Goal: Task Accomplishment & Management: Complete application form

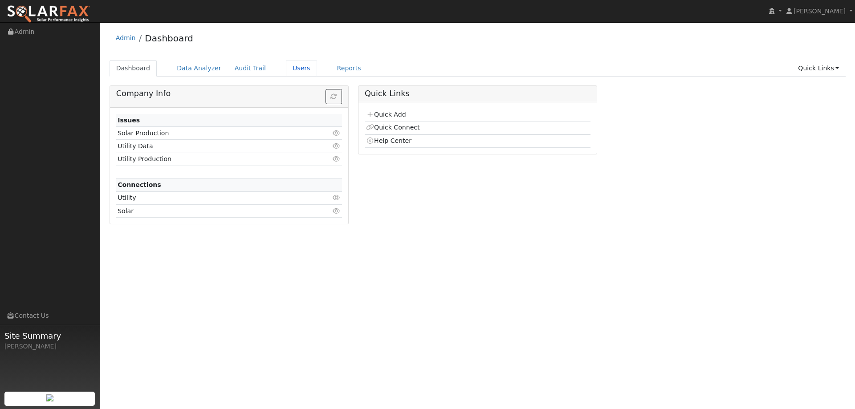
click at [286, 68] on link "Users" at bounding box center [301, 68] width 31 height 16
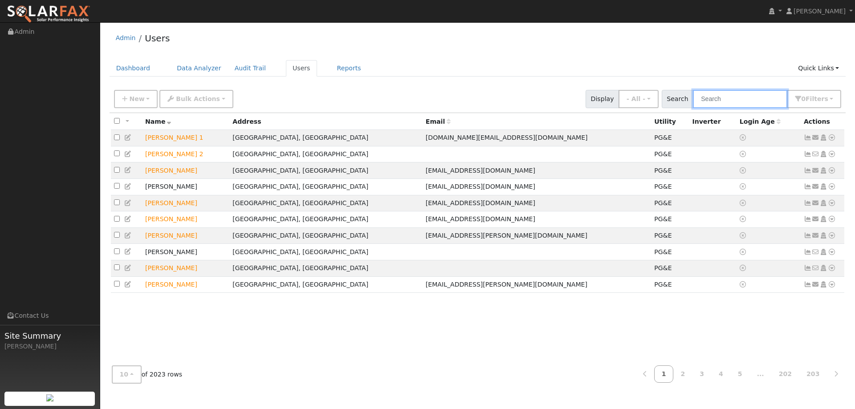
click at [719, 99] on input "text" at bounding box center [740, 99] width 94 height 18
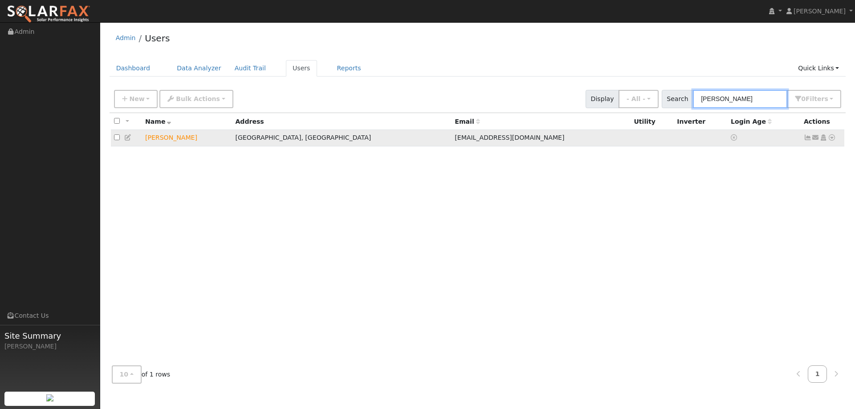
type input "jesse sull"
click at [835, 139] on icon at bounding box center [832, 138] width 8 height 6
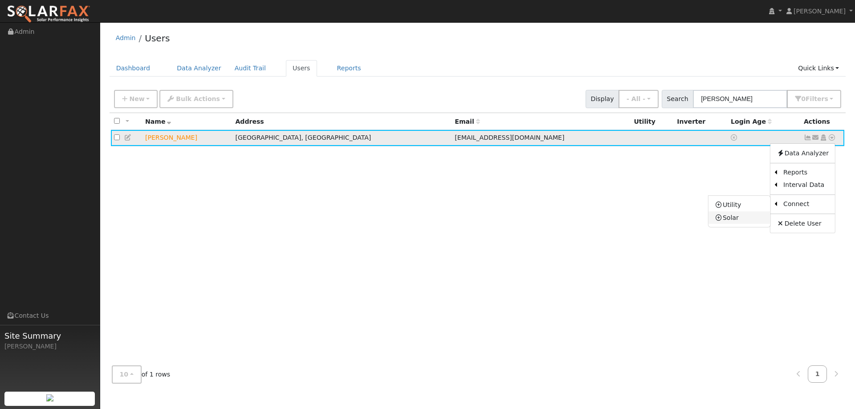
click at [751, 213] on link "Solar" at bounding box center [740, 218] width 62 height 12
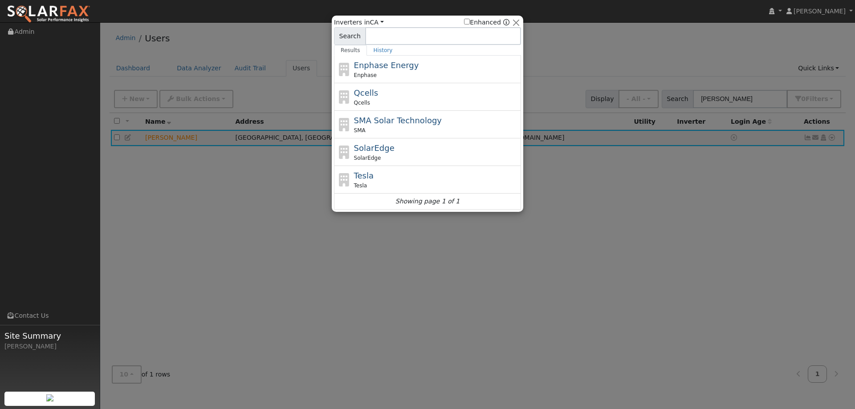
click at [818, 134] on div at bounding box center [427, 204] width 855 height 409
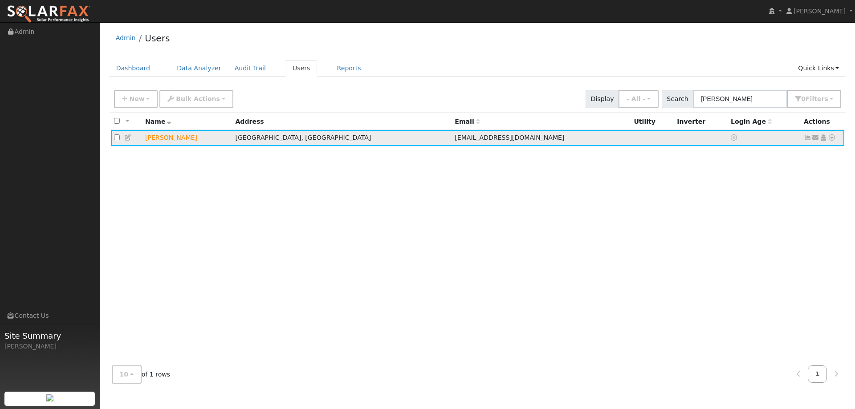
click at [832, 139] on icon at bounding box center [832, 138] width 8 height 6
click at [753, 207] on link "Utility" at bounding box center [740, 205] width 62 height 12
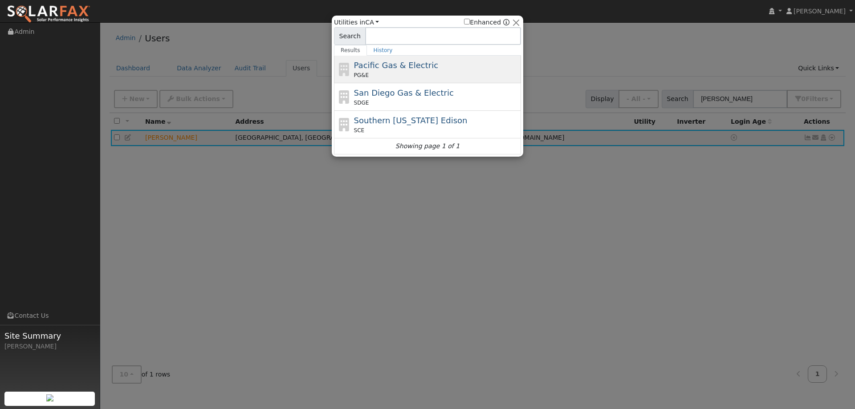
click at [459, 76] on div "PG&E" at bounding box center [436, 75] width 165 height 8
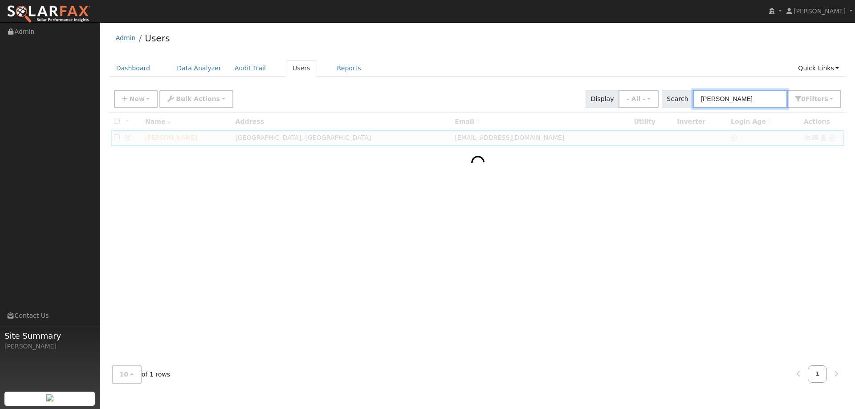
click at [759, 94] on input "jesse sull" at bounding box center [740, 99] width 94 height 18
click at [526, 163] on div at bounding box center [478, 235] width 737 height 245
click at [783, 102] on input "jesse sull" at bounding box center [740, 99] width 94 height 18
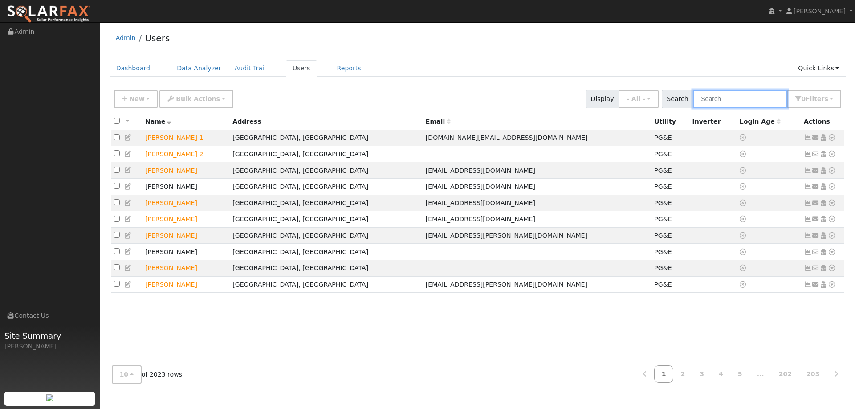
click at [727, 103] on input "text" at bounding box center [740, 99] width 94 height 18
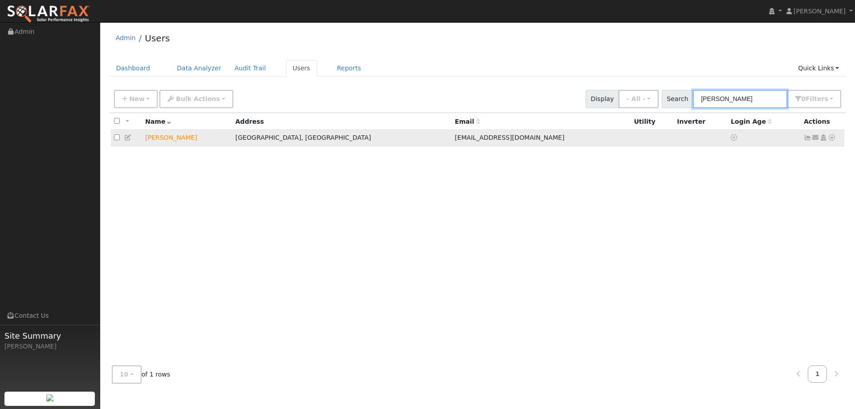
type input "jesse sull"
click at [831, 139] on icon at bounding box center [832, 138] width 8 height 6
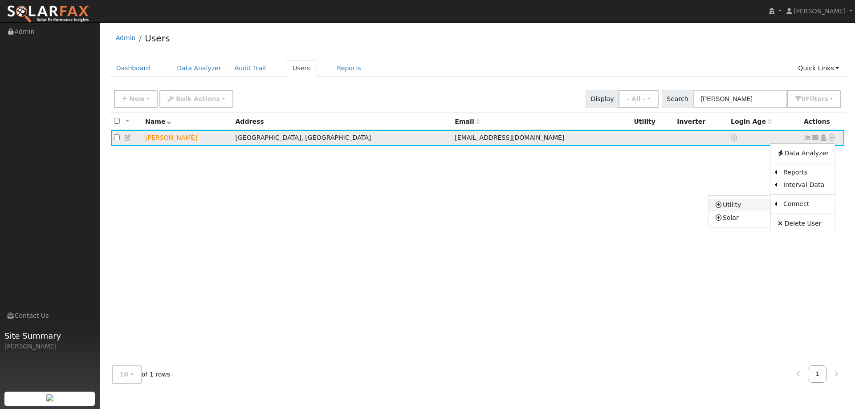
click at [750, 211] on link "Utility" at bounding box center [740, 205] width 62 height 12
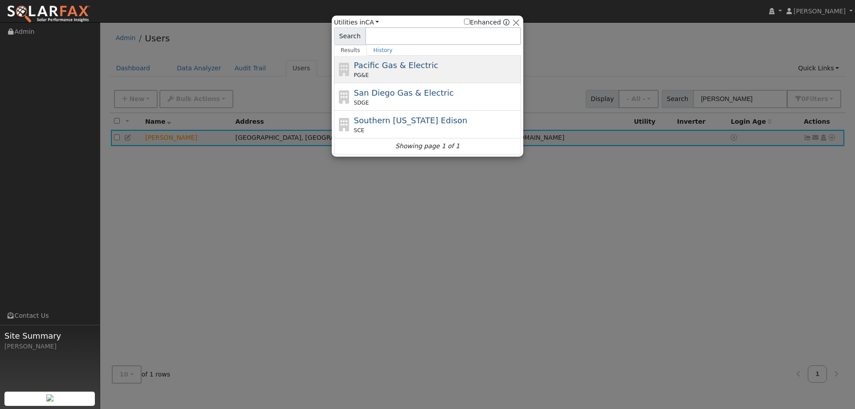
click at [439, 58] on div "Pacific Gas & Electric PG&E" at bounding box center [427, 70] width 187 height 28
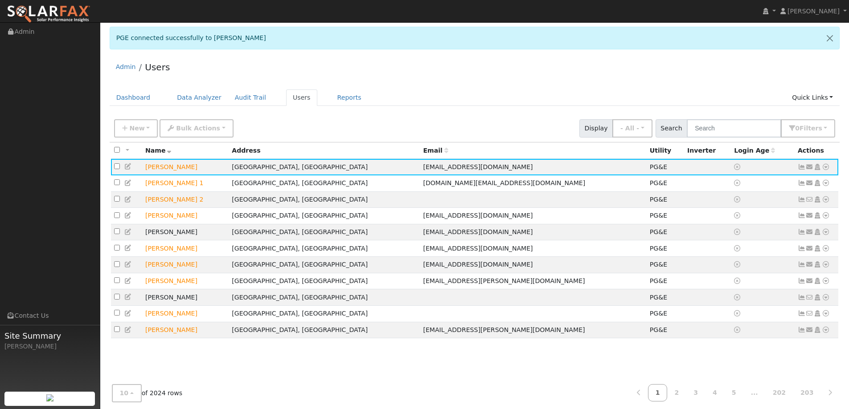
click at [82, 10] on img at bounding box center [49, 14] width 84 height 19
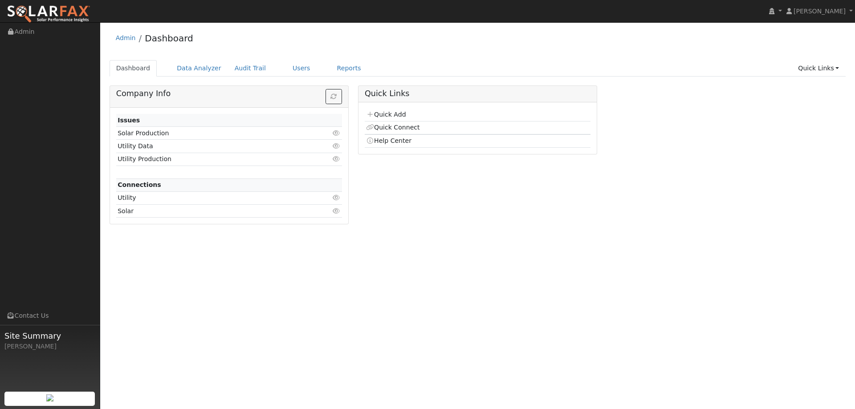
click at [393, 108] on div "Quick Add Quick Connect Help Center" at bounding box center [478, 128] width 238 height 52
click at [393, 114] on link "Quick Add" at bounding box center [386, 114] width 40 height 7
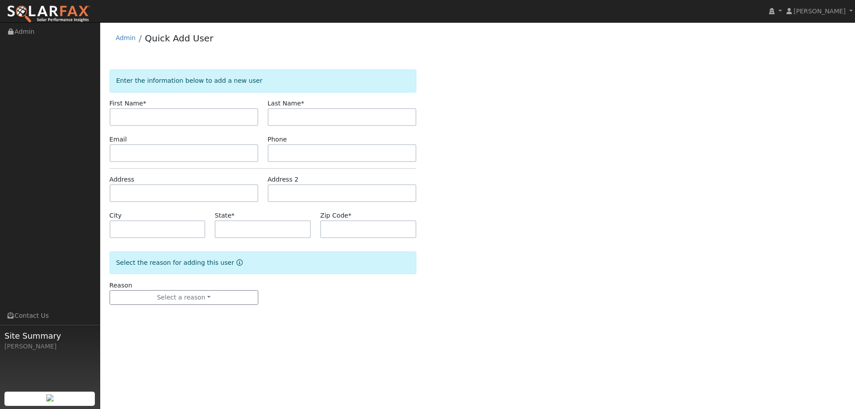
click at [239, 119] on input "text" at bounding box center [184, 117] width 149 height 18
type input "[PERSON_NAME]"
click at [297, 120] on input "text" at bounding box center [342, 117] width 149 height 18
type input "[PERSON_NAME]"
click at [143, 151] on input "text" at bounding box center [184, 153] width 149 height 18
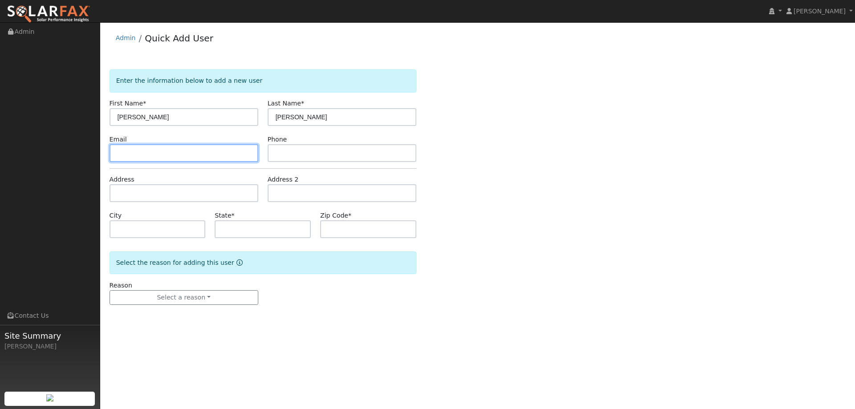
paste input "[EMAIL_ADDRESS][DOMAIN_NAME]"
type input "[EMAIL_ADDRESS][DOMAIN_NAME]"
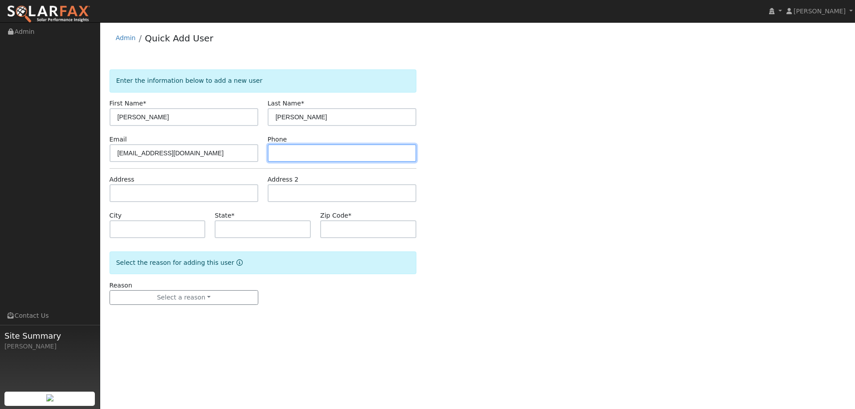
click at [309, 148] on input "text" at bounding box center [342, 153] width 149 height 18
paste input "(530) 308-2049"
type input "(530) 308-2049"
drag, startPoint x: 203, startPoint y: 205, endPoint x: 203, endPoint y: 197, distance: 8.0
click at [203, 203] on form "Enter the information below to add a new user First Name * David Last Name * Jo…" at bounding box center [263, 195] width 307 height 253
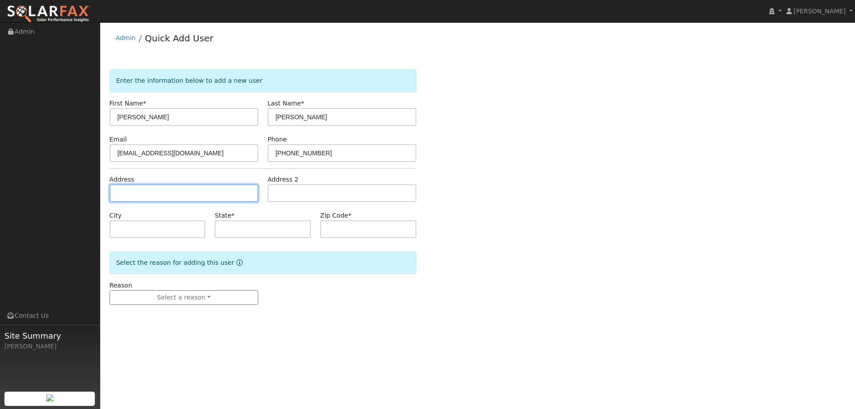
click at [204, 196] on input "text" at bounding box center [184, 193] width 149 height 18
paste input "6122 Northern Lights Way"
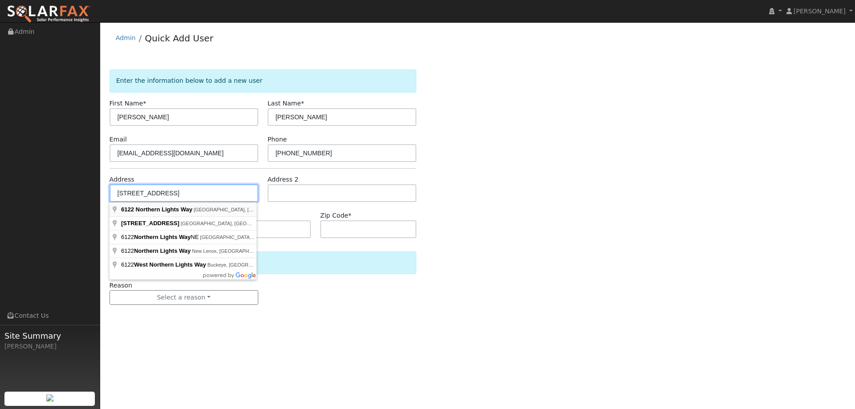
type input "6122 Northern Lights Way"
type input "Rocklin"
type input "CA"
type input "95765"
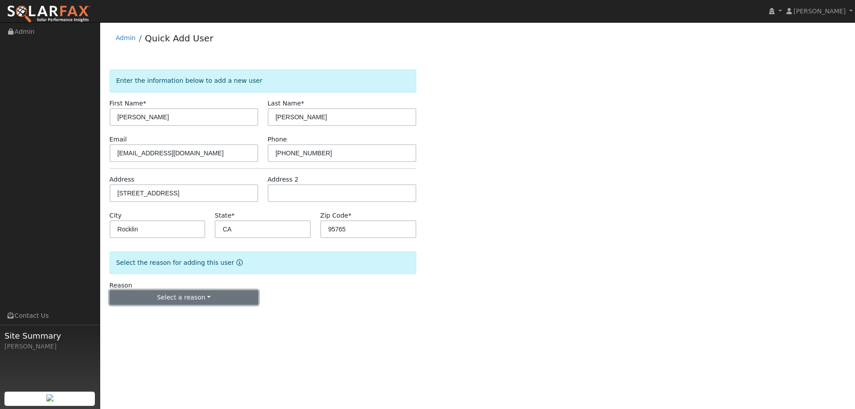
click at [228, 303] on button "Select a reason" at bounding box center [184, 297] width 149 height 15
click at [174, 318] on link "New lead" at bounding box center [159, 316] width 98 height 12
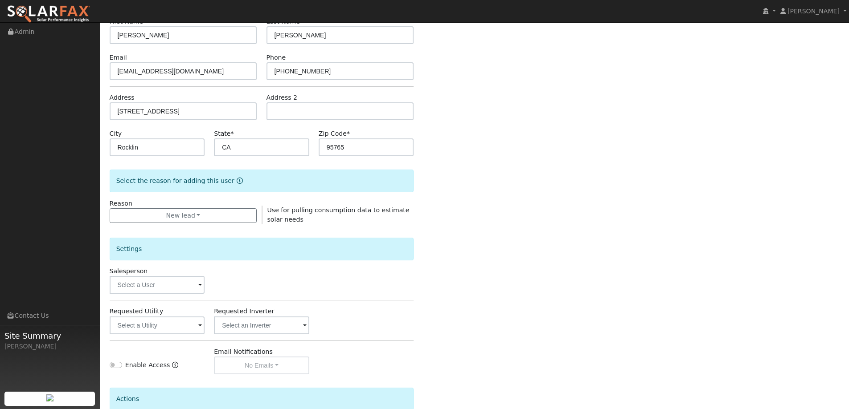
scroll to position [167, 0]
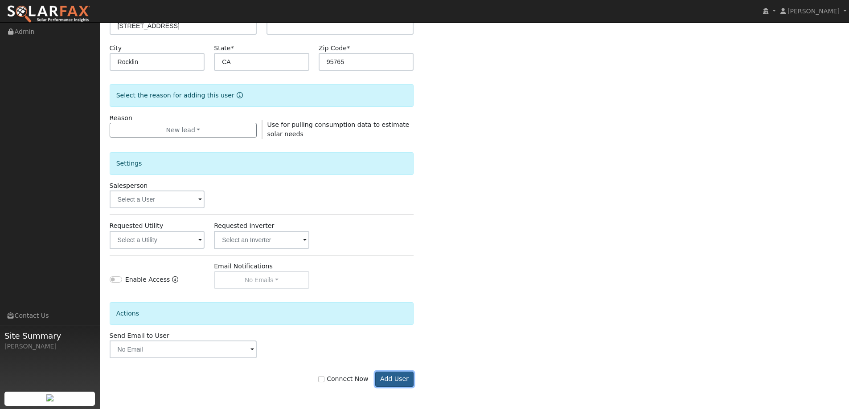
click at [406, 379] on button "Add User" at bounding box center [394, 379] width 39 height 15
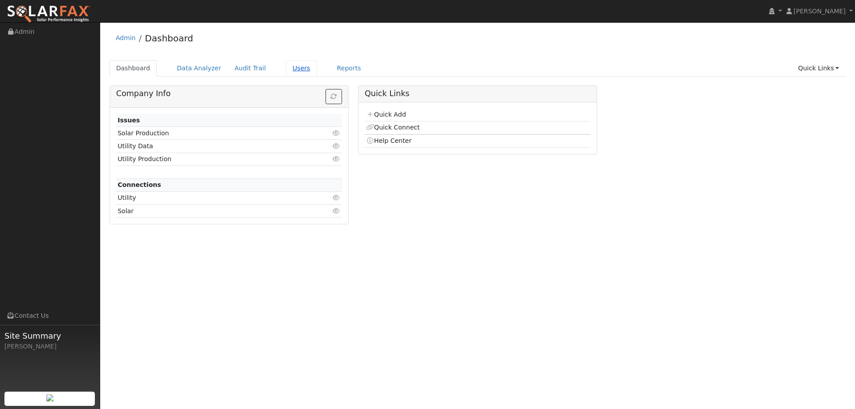
click at [289, 64] on link "Users" at bounding box center [301, 68] width 31 height 16
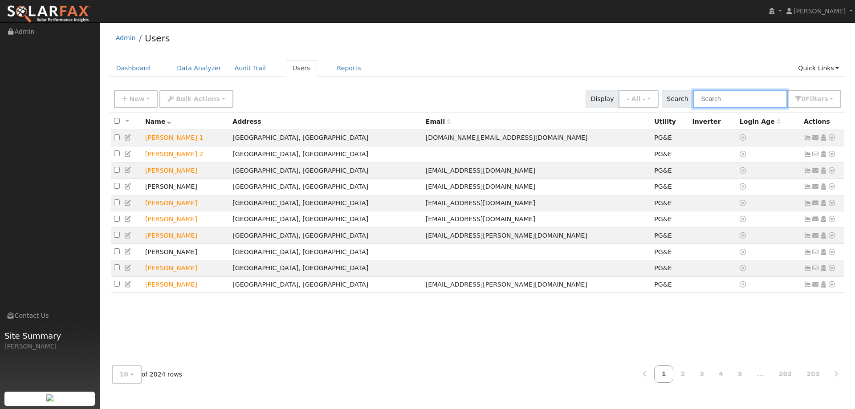
click at [712, 94] on input "text" at bounding box center [740, 99] width 94 height 18
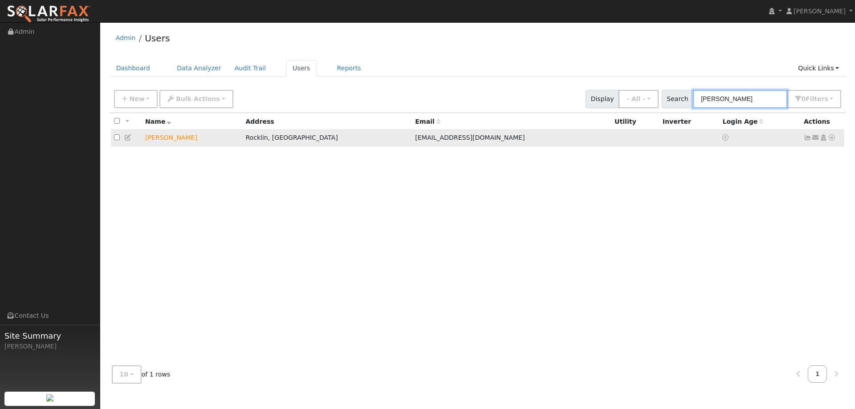
type input "[PERSON_NAME]"
click at [832, 137] on icon at bounding box center [832, 138] width 8 height 6
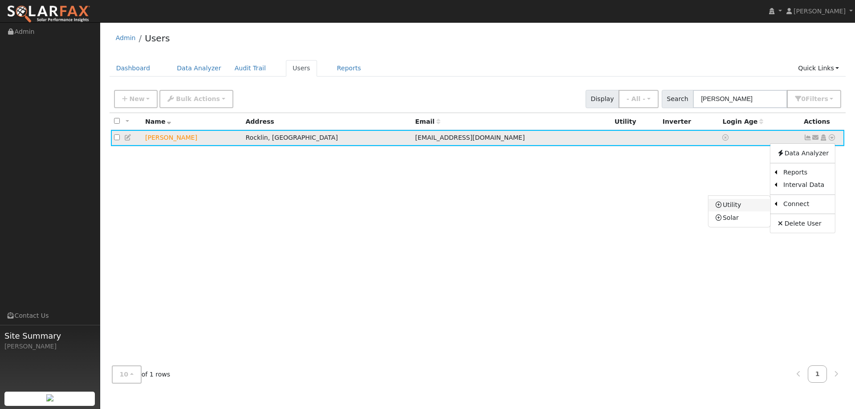
click at [761, 207] on link "Utility" at bounding box center [740, 205] width 62 height 12
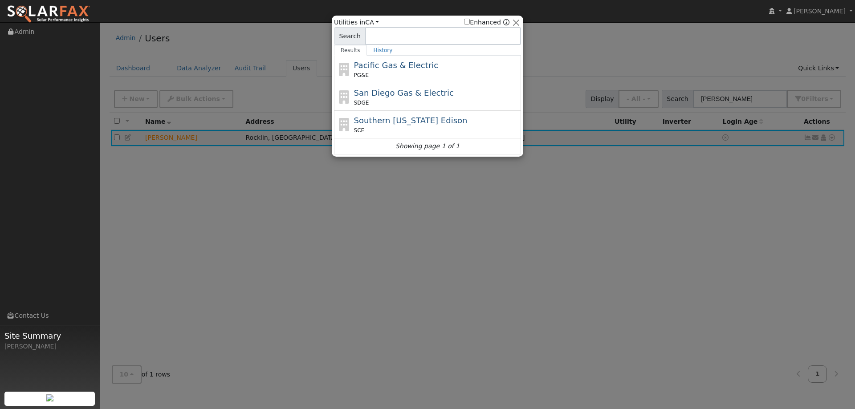
drag, startPoint x: 685, startPoint y: 91, endPoint x: 676, endPoint y: 91, distance: 9.4
click at [682, 91] on div at bounding box center [427, 204] width 855 height 409
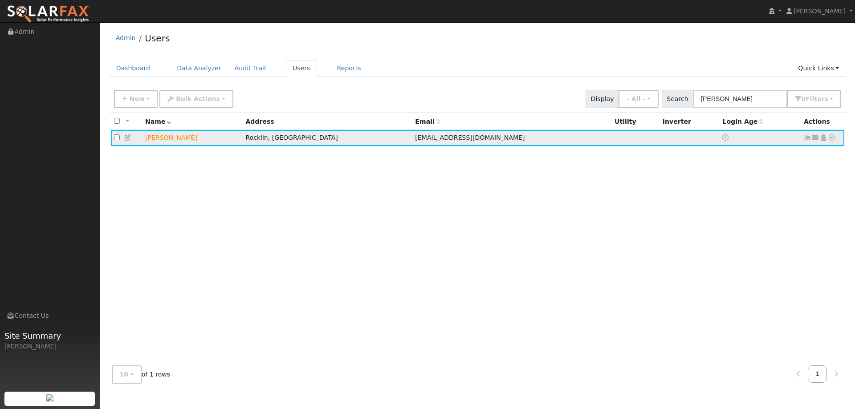
click at [833, 138] on icon at bounding box center [832, 138] width 8 height 6
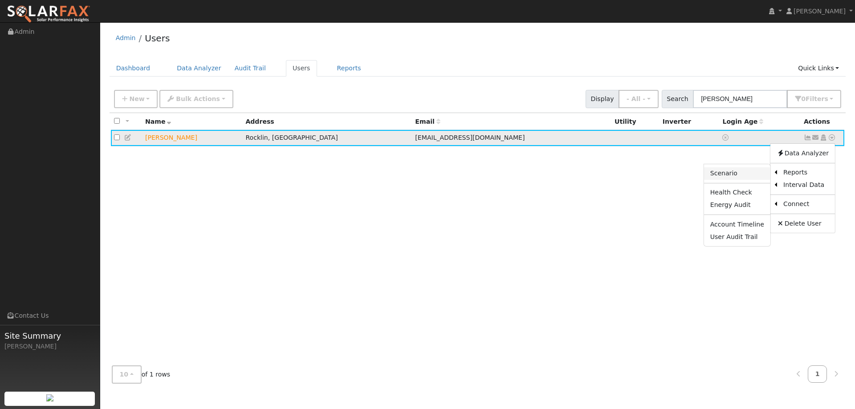
click at [755, 172] on link "Scenario" at bounding box center [737, 173] width 66 height 12
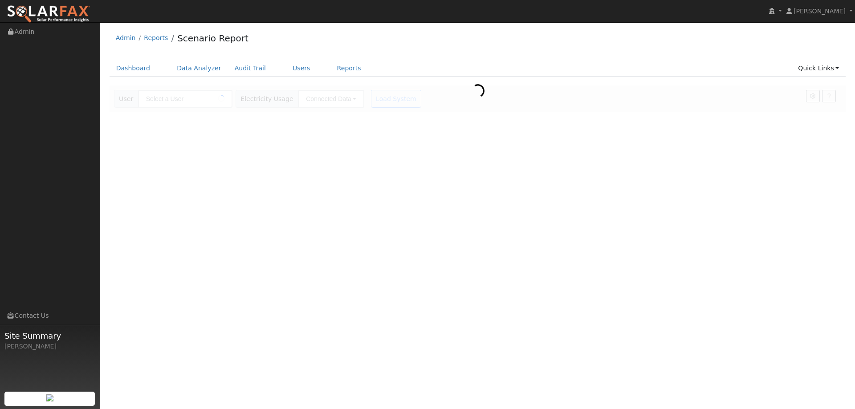
type input "[PERSON_NAME]"
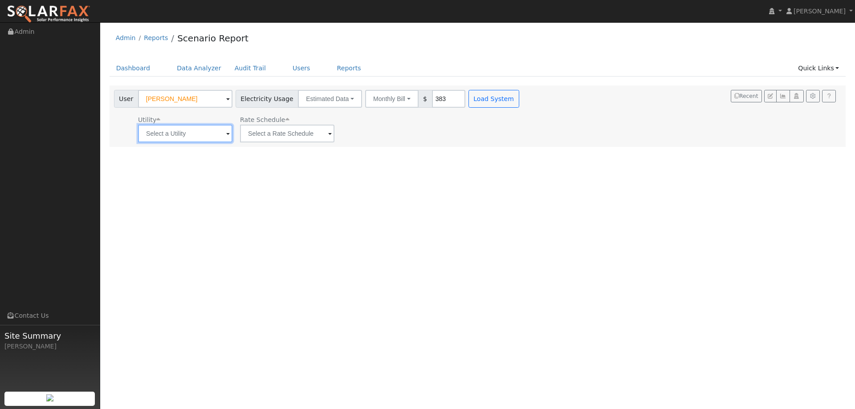
click at [212, 138] on input "text" at bounding box center [185, 134] width 94 height 18
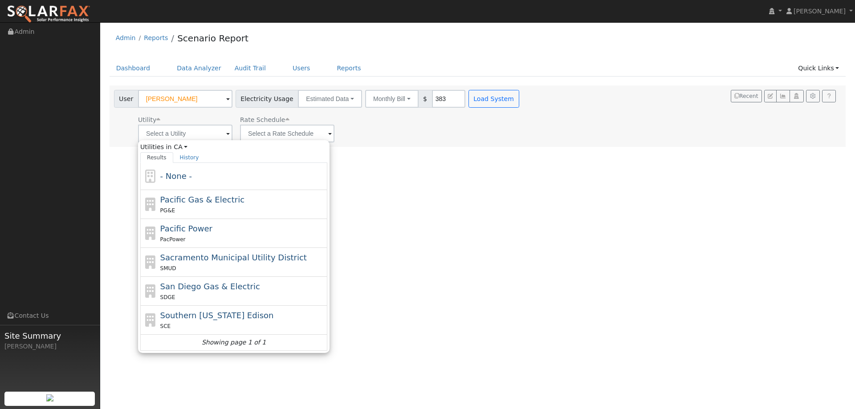
click at [212, 217] on div "Pacific Gas & Electric PG&E" at bounding box center [233, 204] width 187 height 29
type input "Pacific Gas & Electric"
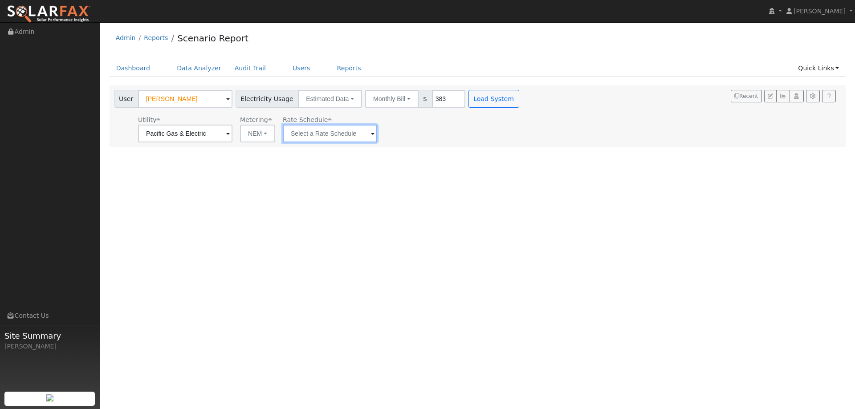
click at [326, 136] on input "text" at bounding box center [330, 134] width 94 height 18
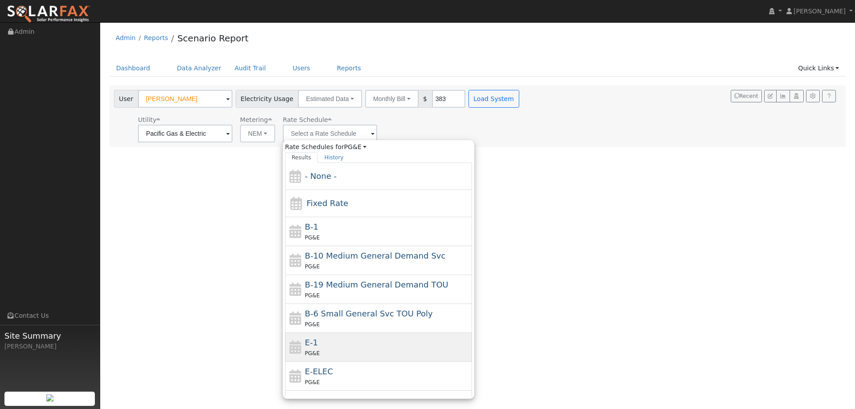
click at [360, 350] on div "PG&E" at bounding box center [387, 353] width 165 height 9
type input "E-1"
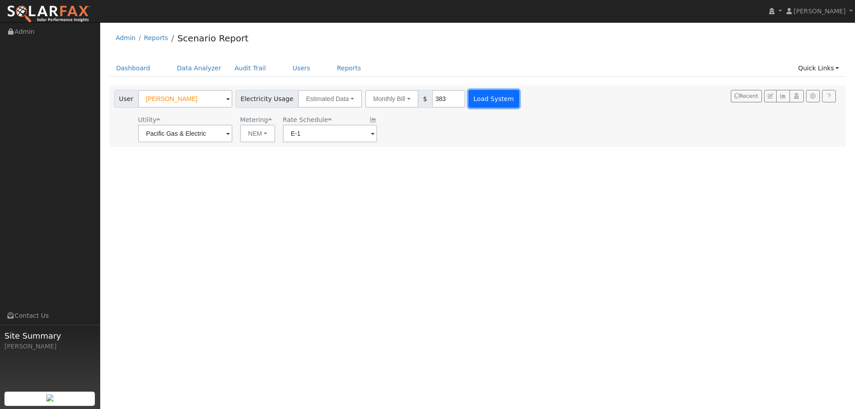
click at [469, 91] on button "Load System" at bounding box center [494, 99] width 51 height 18
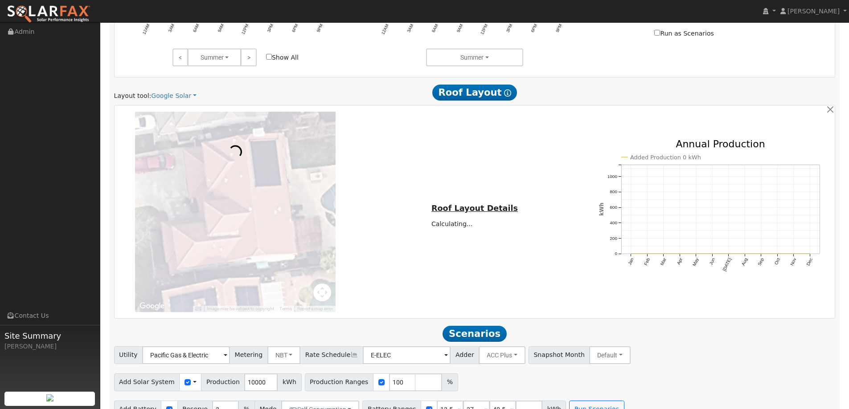
scroll to position [490, 0]
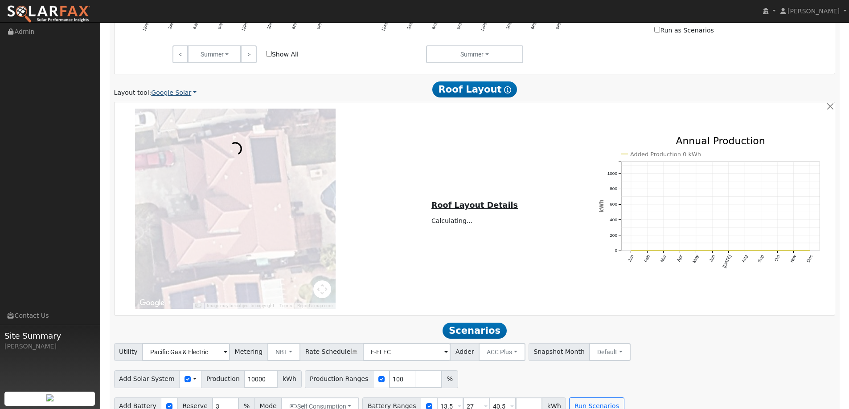
click at [178, 94] on link "Google Solar" at bounding box center [173, 92] width 45 height 9
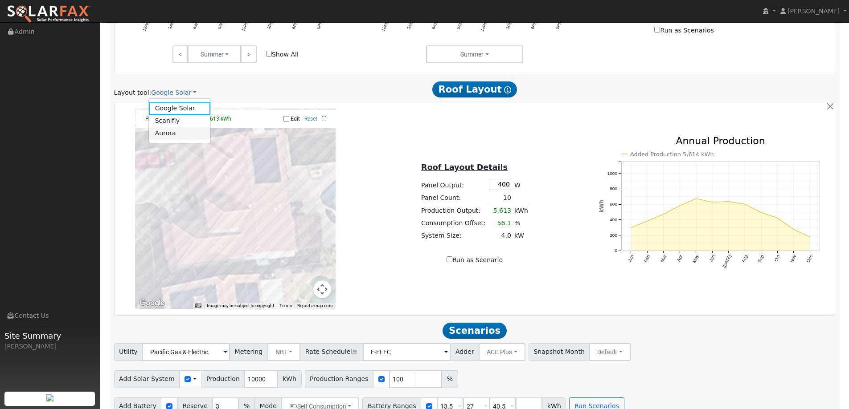
click at [192, 134] on link "Aurora" at bounding box center [180, 133] width 62 height 12
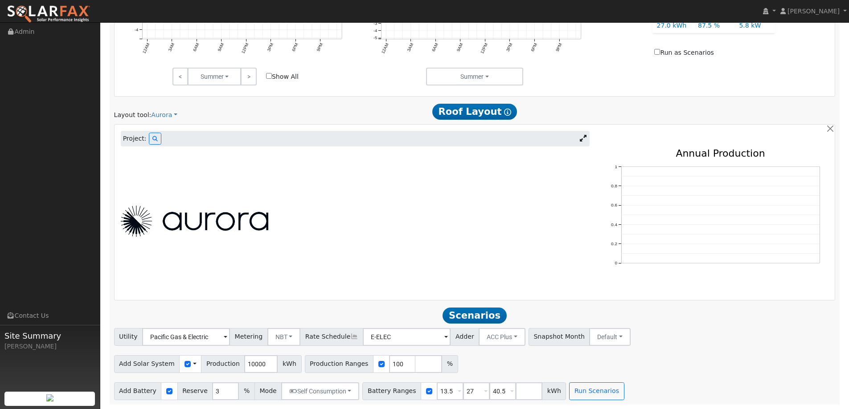
scroll to position [333, 0]
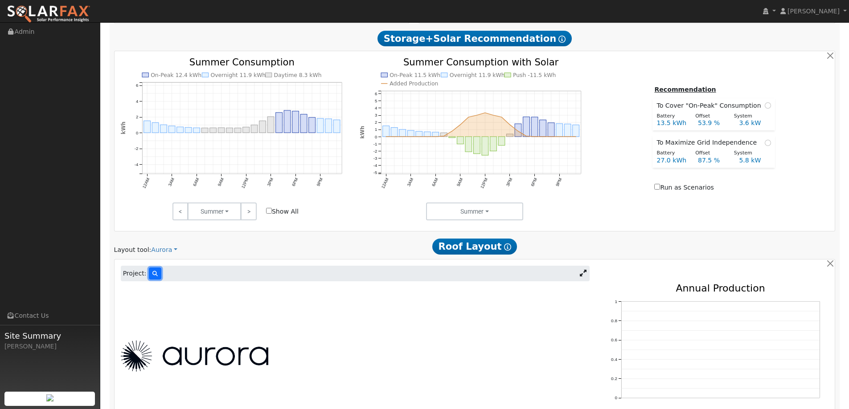
click at [154, 275] on icon at bounding box center [154, 273] width 5 height 5
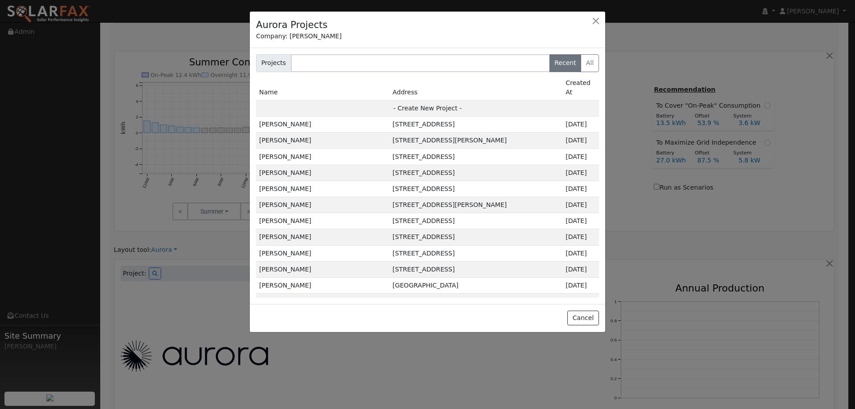
drag, startPoint x: 462, startPoint y: 104, endPoint x: 475, endPoint y: 105, distance: 13.0
click at [462, 104] on td "- Create New Project -" at bounding box center [427, 108] width 343 height 16
type input "David Johnson"
type input "6122 Northern Lights Way"
type input "Rocklin"
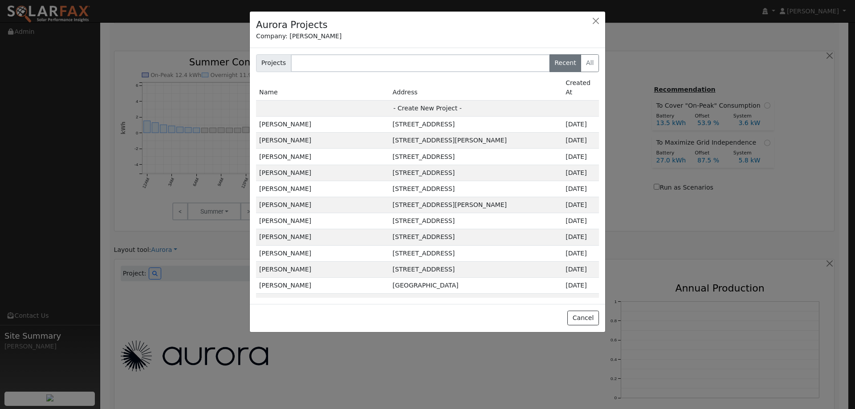
type input "CA"
type input "95765"
type input "Design"
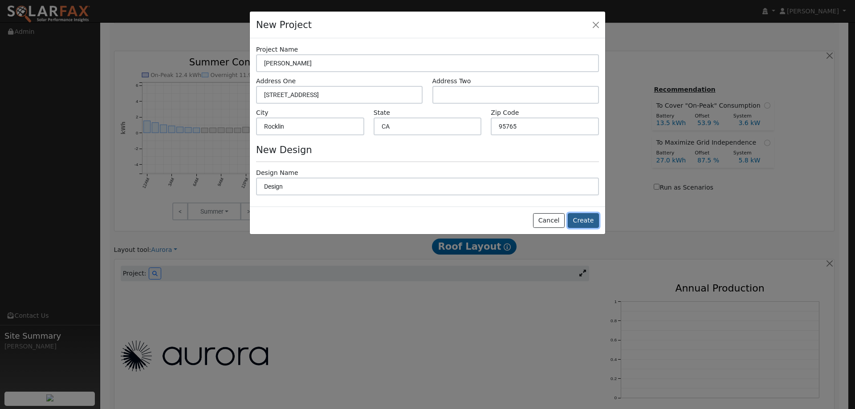
click at [585, 217] on button "Create" at bounding box center [583, 220] width 31 height 15
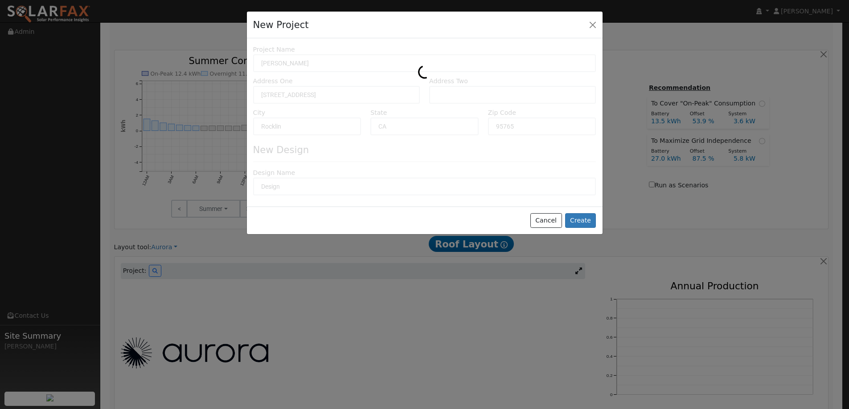
type input "0"
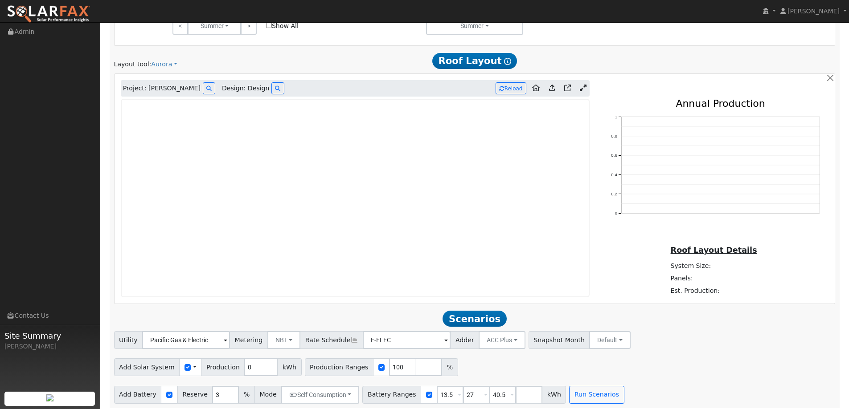
scroll to position [523, 0]
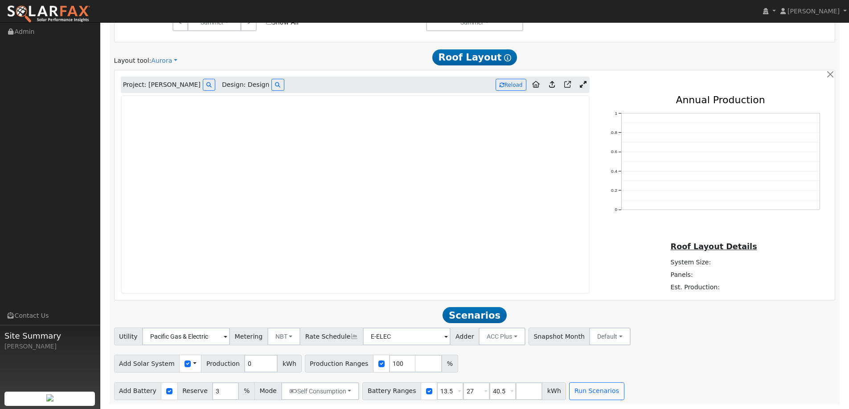
click at [60, 9] on img at bounding box center [49, 14] width 84 height 19
